Goal: Task Accomplishment & Management: Use online tool/utility

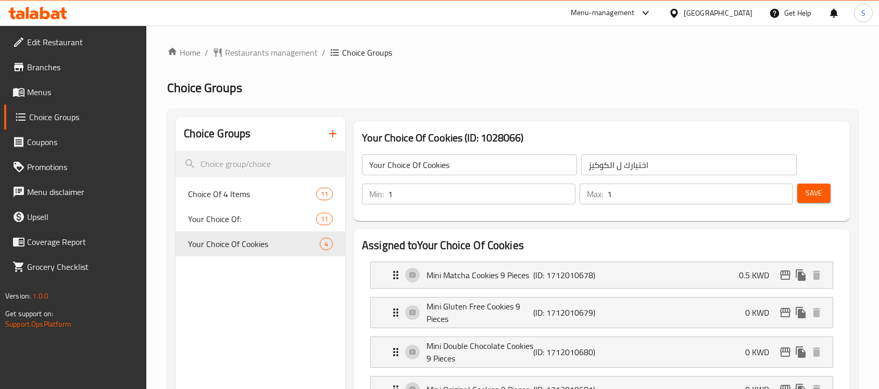
scroll to position [450, 0]
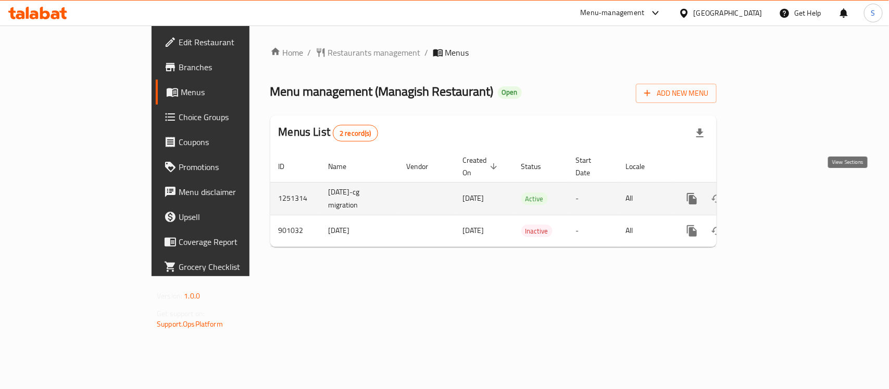
click at [772, 194] on icon "enhanced table" at bounding box center [766, 198] width 9 height 9
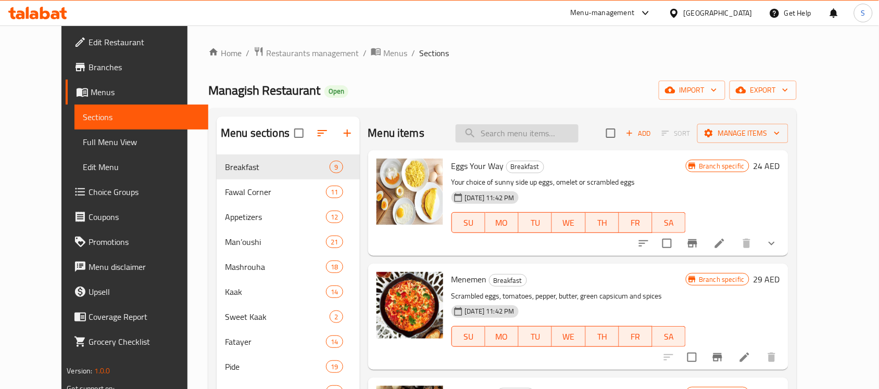
click at [575, 141] on input "search" at bounding box center [517, 133] width 123 height 18
paste input "Grilled Halloumi"
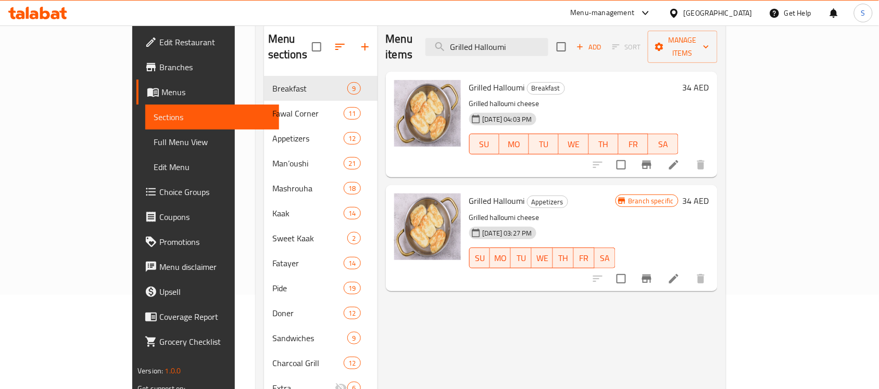
scroll to position [130, 0]
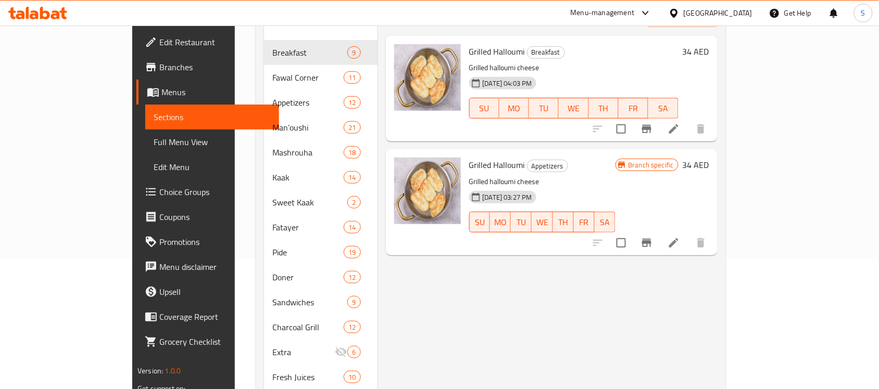
type input "Grilled Halloumi"
click at [680, 123] on icon at bounding box center [673, 129] width 12 height 12
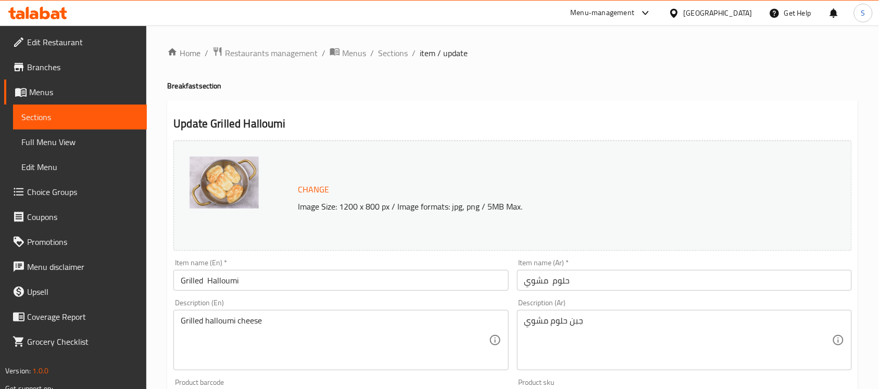
click at [246, 313] on div "Grilled halloumi cheese Description (En)" at bounding box center [340, 340] width 335 height 60
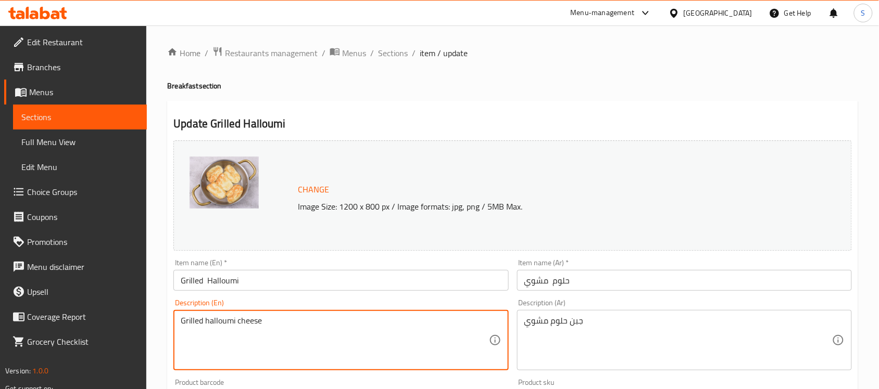
click at [243, 318] on textarea "Grilled halloumi cheese" at bounding box center [335, 340] width 308 height 49
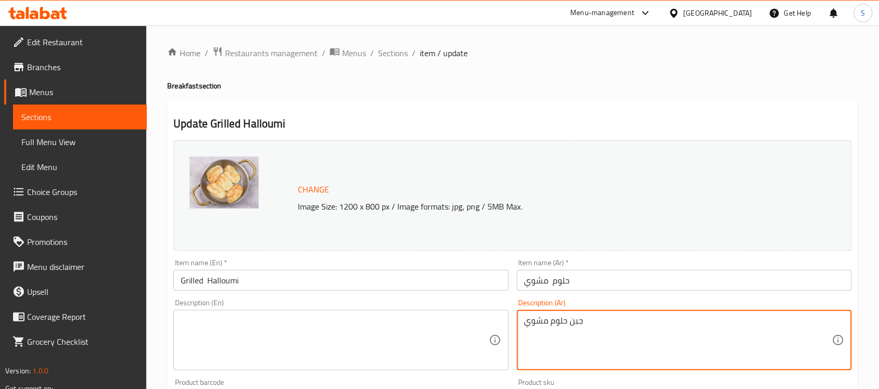
click at [555, 316] on textarea "جبن حلوم مشوي" at bounding box center [678, 340] width 308 height 49
click at [238, 288] on input "Grilled Halloumi" at bounding box center [340, 280] width 335 height 21
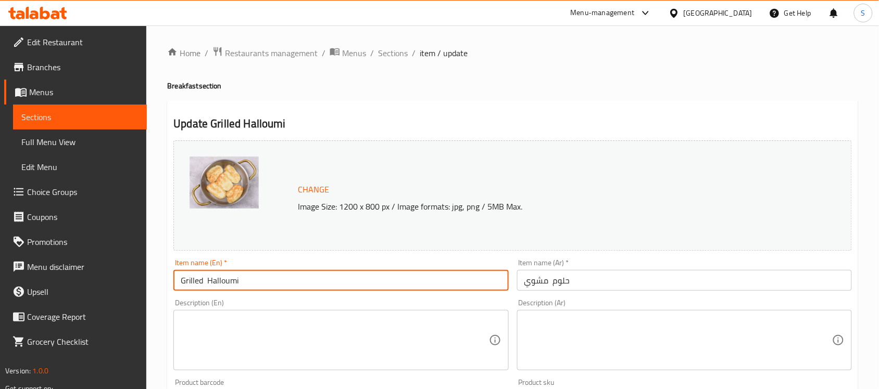
click at [266, 329] on textarea at bounding box center [335, 340] width 308 height 49
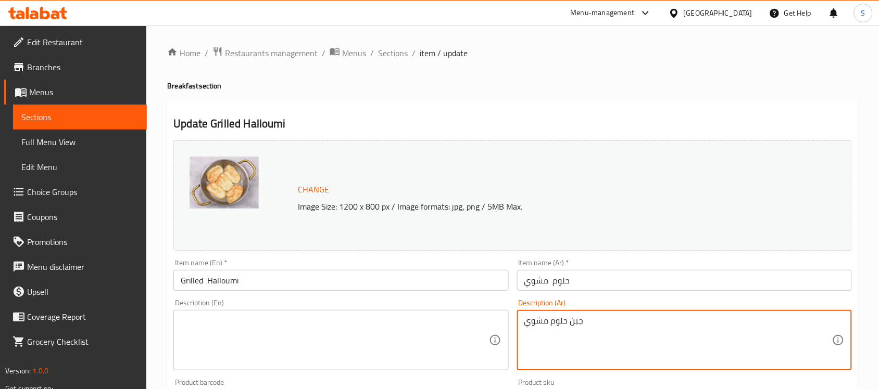
type textarea "جبن حلوم مشوي"
type textarea "Grilled halloumi cheese"
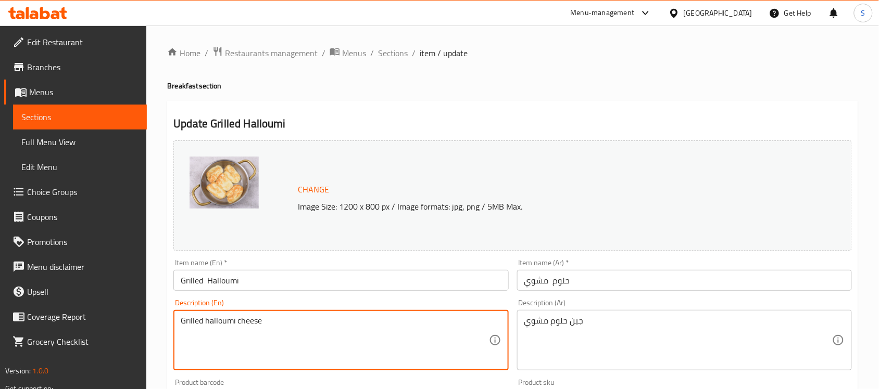
click at [250, 320] on textarea "Grilled halloumi cheese" at bounding box center [335, 340] width 308 height 49
click at [343, 336] on textarea "Grilled halloumi cheese" at bounding box center [335, 340] width 308 height 49
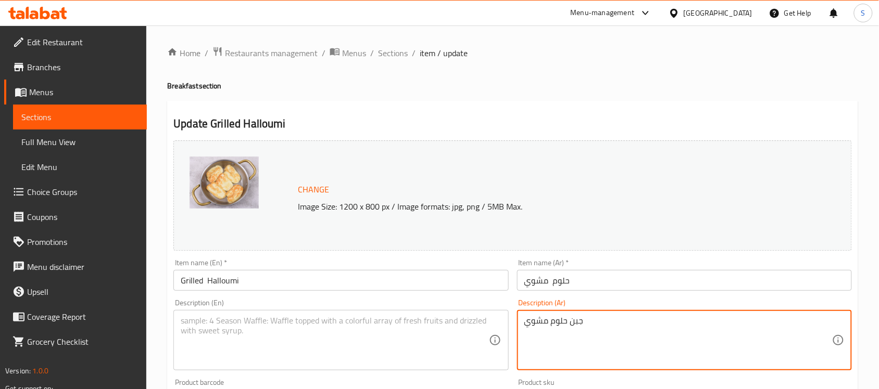
click at [569, 328] on textarea "جبن حلوم مشوي" at bounding box center [678, 340] width 308 height 49
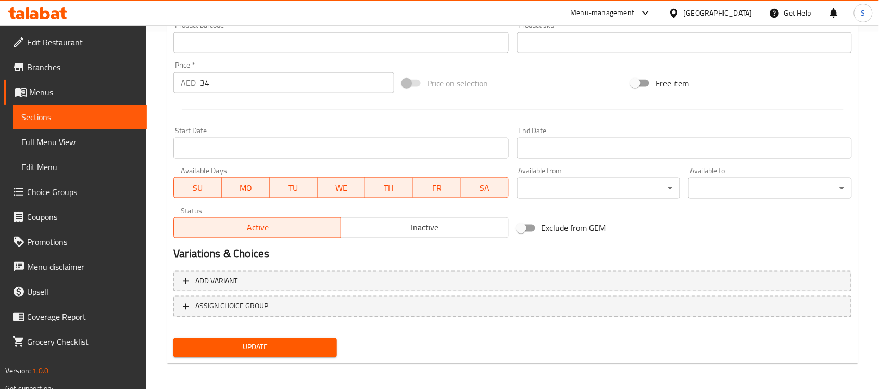
scroll to position [360, 0]
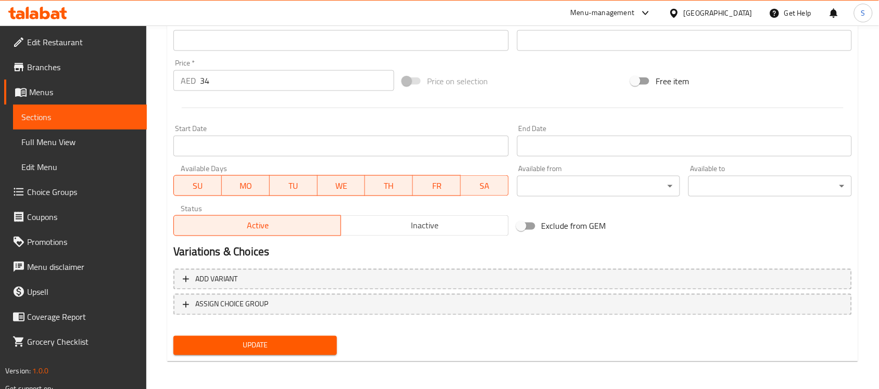
click at [170, 350] on div "Update" at bounding box center [255, 346] width 172 height 28
click at [203, 342] on span "Update" at bounding box center [255, 345] width 147 height 13
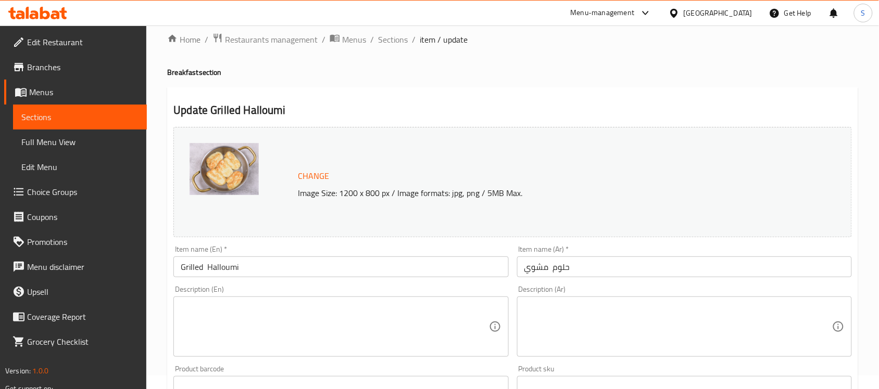
scroll to position [0, 0]
